Goal: Find specific page/section: Find specific page/section

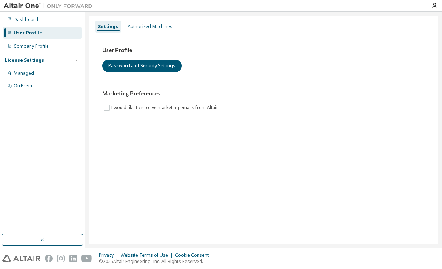
click at [24, 86] on div "On Prem" at bounding box center [23, 86] width 18 height 6
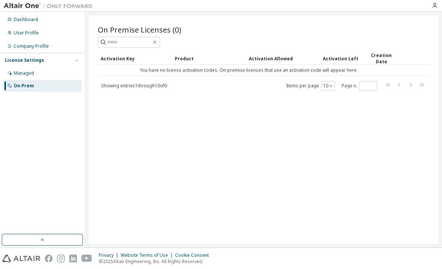
click at [347, 71] on td "You have no license activation codes. On-premise licenses that use an activatio…" at bounding box center [249, 70] width 302 height 11
click at [402, 30] on div at bounding box center [346, 29] width 166 height 3
click at [389, 32] on div "On Premise Licenses (0)" at bounding box center [264, 29] width 332 height 10
click at [26, 18] on div "Dashboard" at bounding box center [26, 20] width 24 height 6
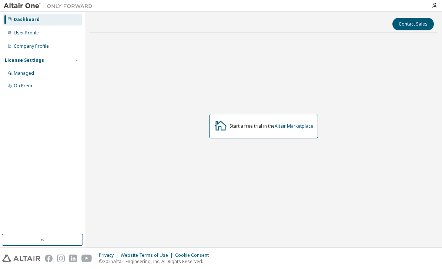
click at [297, 129] on link "Altair Marketplace" at bounding box center [294, 126] width 38 height 6
click at [20, 87] on div "On Prem" at bounding box center [23, 86] width 18 height 6
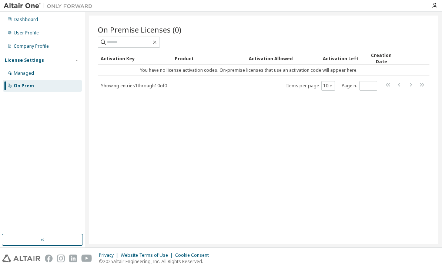
click at [383, 106] on div "On Premise Licenses (0) Clear Load Save Save As Field Operator Value Select fil…" at bounding box center [263, 130] width 349 height 228
click at [411, 94] on div "On Premise Licenses (0) Clear Load Save Save As Field Operator Value Select fil…" at bounding box center [263, 130] width 349 height 228
click at [371, 117] on div "On Premise Licenses (0) Clear Load Save Save As Field Operator Value Select fil…" at bounding box center [263, 130] width 349 height 228
click at [403, 108] on div "On Premise Licenses (0) Clear Load Save Save As Field Operator Value Select fil…" at bounding box center [263, 130] width 349 height 228
click at [115, 43] on input "text" at bounding box center [129, 41] width 44 height 7
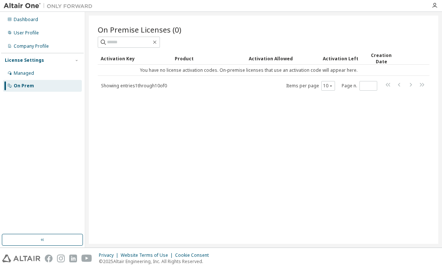
click at [112, 64] on div "Activation Key" at bounding box center [135, 59] width 68 height 12
click at [111, 71] on td "You have no license activation codes. On-premise licenses that use an activatio…" at bounding box center [249, 70] width 302 height 11
click at [115, 61] on div "Activation Key" at bounding box center [135, 59] width 68 height 12
click at [175, 61] on div "Product" at bounding box center [209, 59] width 68 height 12
